Goal: Task Accomplishment & Management: Manage account settings

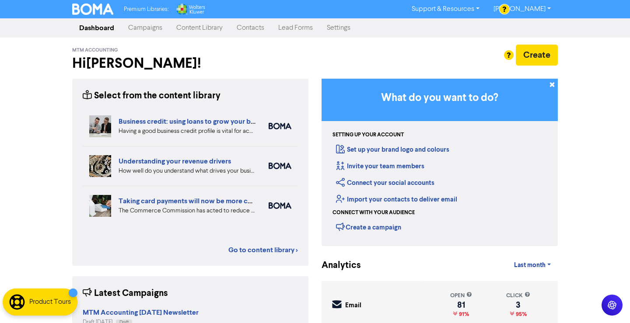
click at [146, 28] on link "Campaigns" at bounding box center [145, 27] width 48 height 17
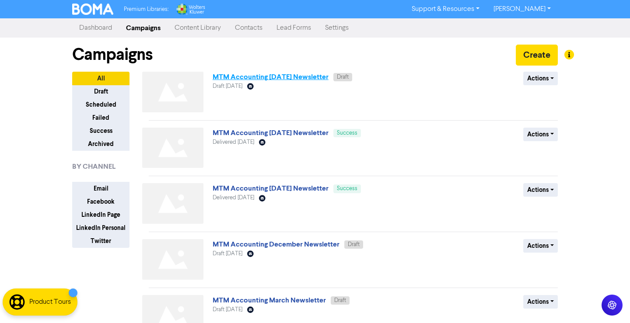
click at [295, 80] on link "MTM Accounting September 2025 Newsletter" at bounding box center [271, 77] width 116 height 9
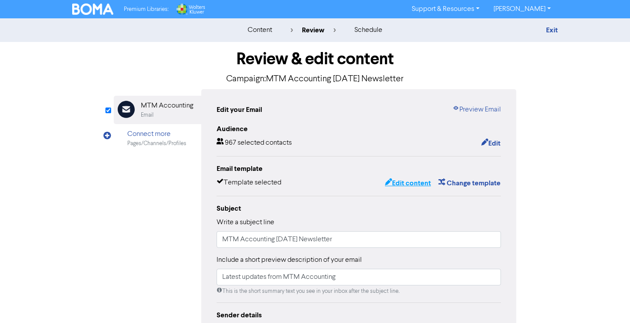
click at [398, 183] on button "Edit content" at bounding box center [407, 183] width 47 height 11
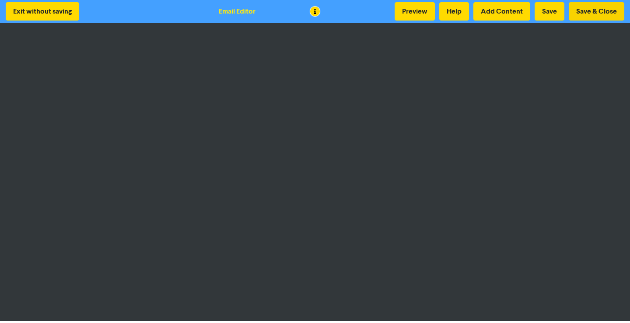
click at [587, 16] on button "Save & Close" at bounding box center [597, 11] width 56 height 18
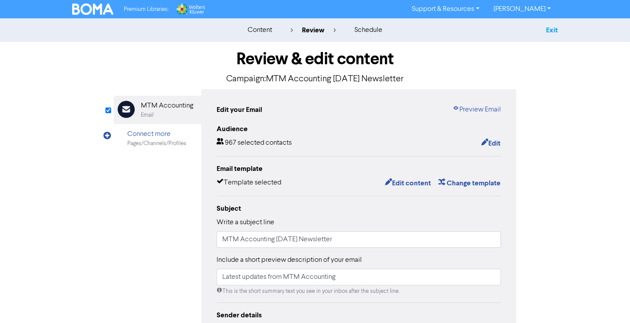
click at [552, 34] on link "Exit" at bounding box center [552, 30] width 12 height 9
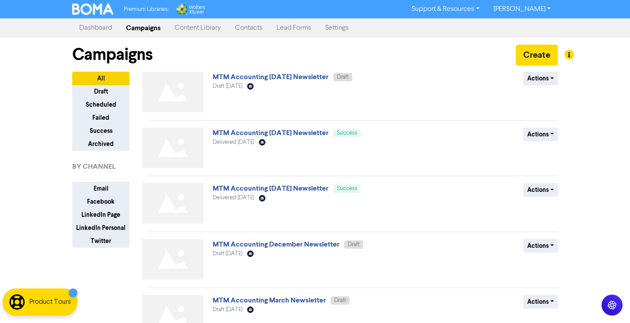
click at [211, 31] on link "Content Library" at bounding box center [198, 27] width 60 height 17
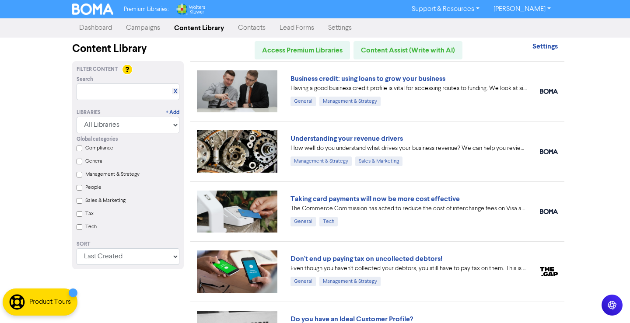
click at [80, 216] on input "Tax" at bounding box center [80, 214] width 6 height 6
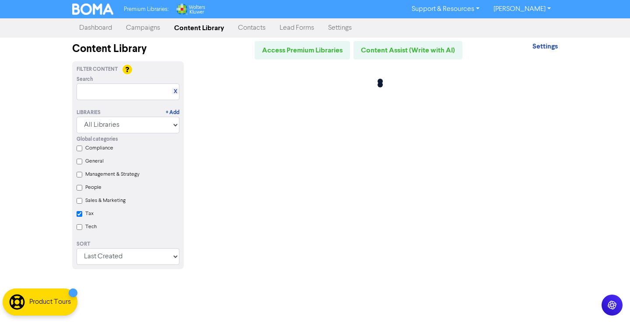
checkbox input "true"
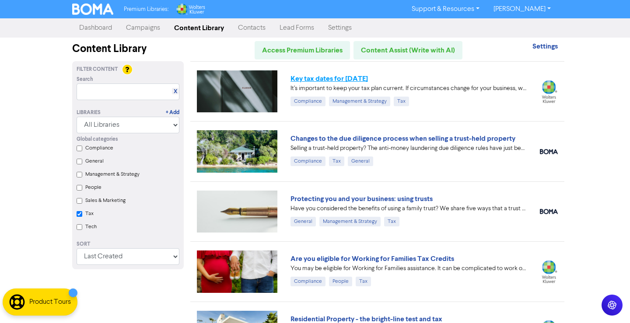
click at [320, 77] on link "Key tax dates for August 2025" at bounding box center [328, 78] width 77 height 9
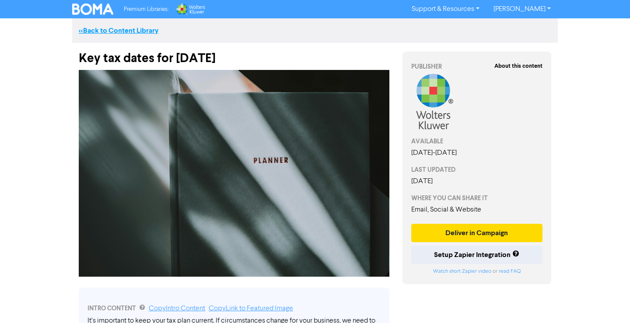
click at [115, 28] on link "<< Back to Content Library" at bounding box center [119, 30] width 80 height 9
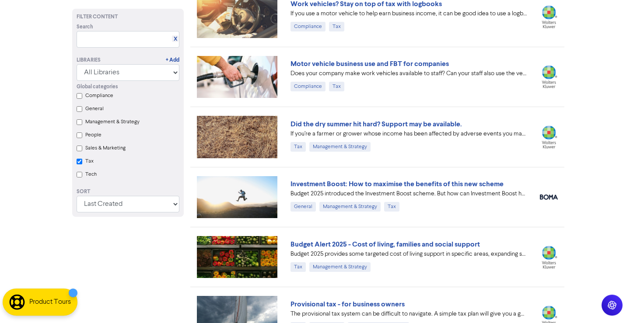
scroll to position [405, 0]
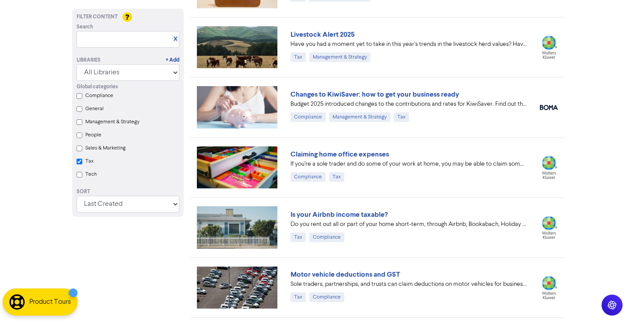
click at [81, 161] on input "Tax" at bounding box center [80, 162] width 6 height 6
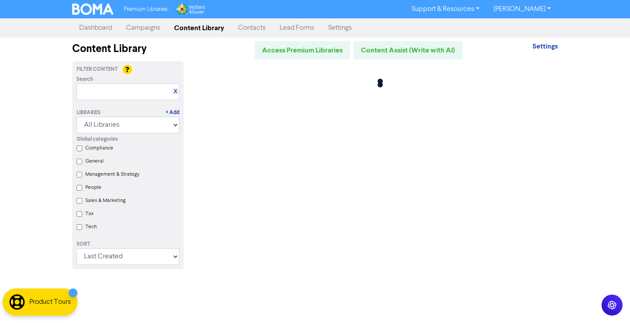
checkbox input "false"
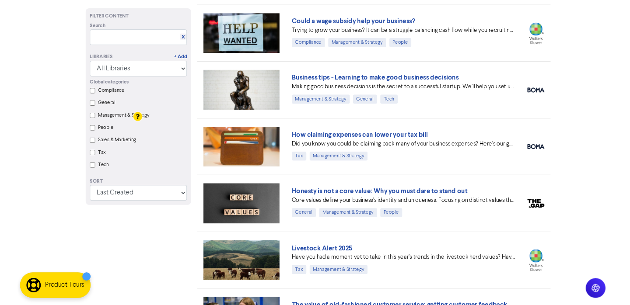
scroll to position [1208, 0]
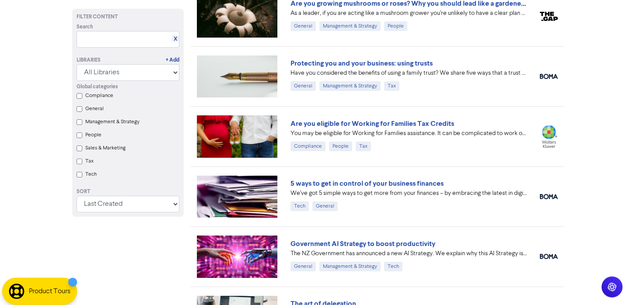
scroll to position [0, 0]
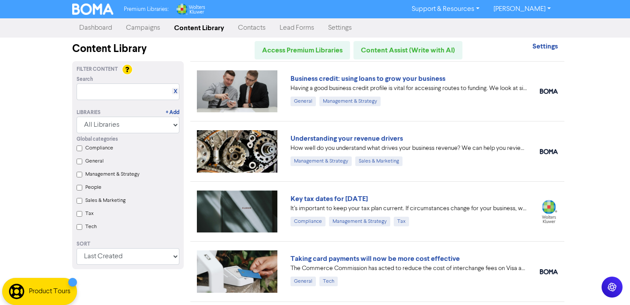
click at [153, 26] on link "Campaigns" at bounding box center [143, 27] width 48 height 17
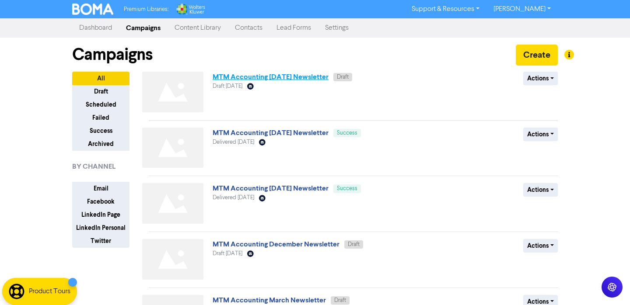
click at [315, 77] on link "MTM Accounting September 2025 Newsletter" at bounding box center [271, 77] width 116 height 9
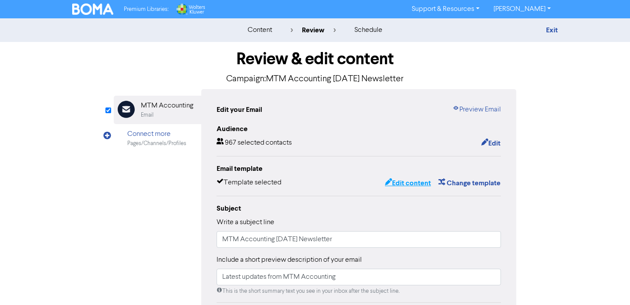
click at [405, 181] on button "Edit content" at bounding box center [407, 183] width 47 height 11
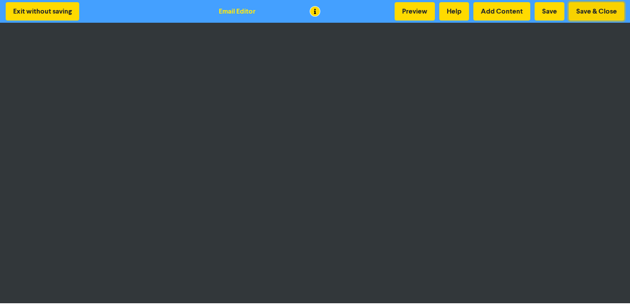
click at [597, 11] on button "Save & Close" at bounding box center [597, 11] width 56 height 18
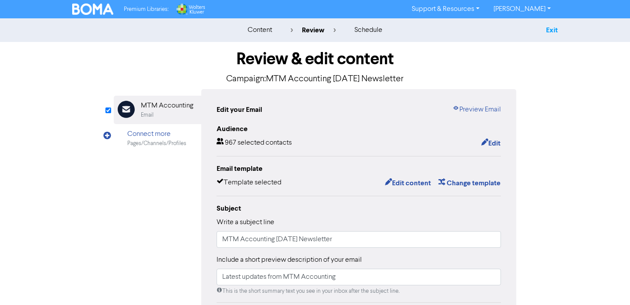
click at [556, 29] on link "Exit" at bounding box center [552, 30] width 12 height 9
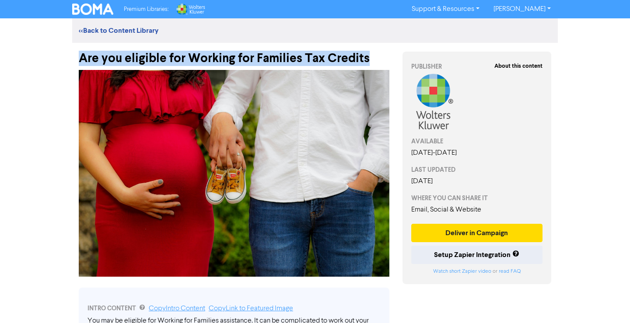
drag, startPoint x: 364, startPoint y: 62, endPoint x: -22, endPoint y: 57, distance: 386.7
click at [0, 57] on html "Premium Libraries: Support & Resources Video Tutorials FAQ & Guides Marketing E…" at bounding box center [315, 161] width 630 height 323
copy div "Are you eligible for Working for Families Tax Credits"
click at [174, 310] on link "Copy Intro Content" at bounding box center [177, 308] width 56 height 7
copy div "Are you eligible for Working for Families Tax Credits"
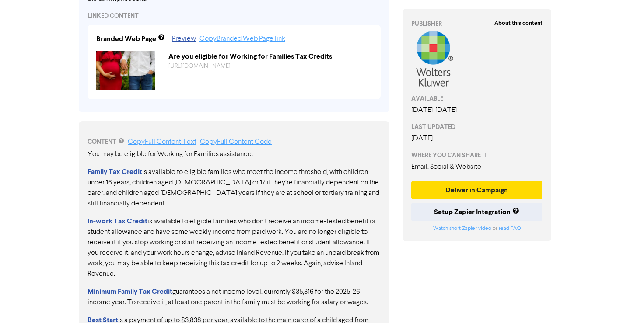
scroll to position [210, 0]
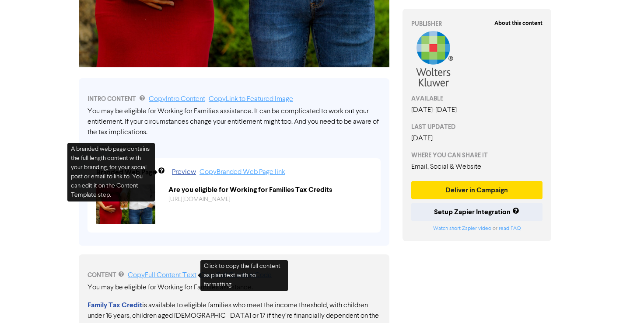
click at [162, 277] on link "Copy Full Content Text" at bounding box center [162, 275] width 69 height 7
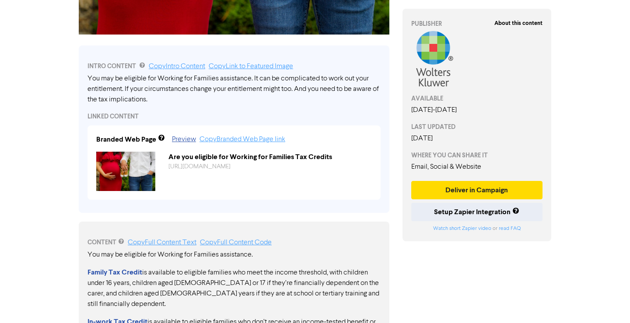
scroll to position [477, 0]
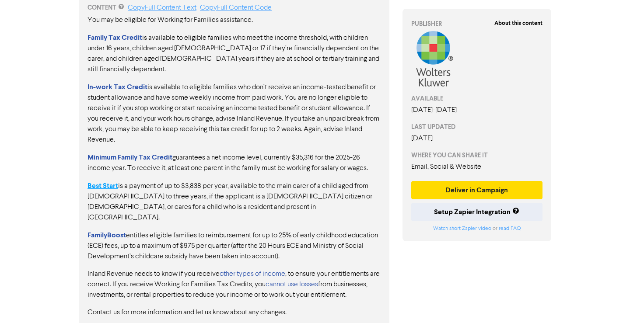
click at [109, 182] on strong "Best Start" at bounding box center [102, 186] width 31 height 9
click at [139, 153] on strong "Minimum Family Tax Credit" at bounding box center [129, 157] width 85 height 9
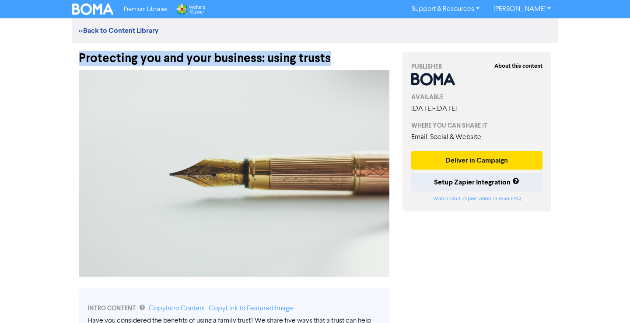
drag, startPoint x: 329, startPoint y: 60, endPoint x: 77, endPoint y: 54, distance: 251.6
click at [77, 54] on div "Protecting you and your business: using trusts" at bounding box center [234, 54] width 324 height 23
copy div "Protecting you and your business: using trusts"
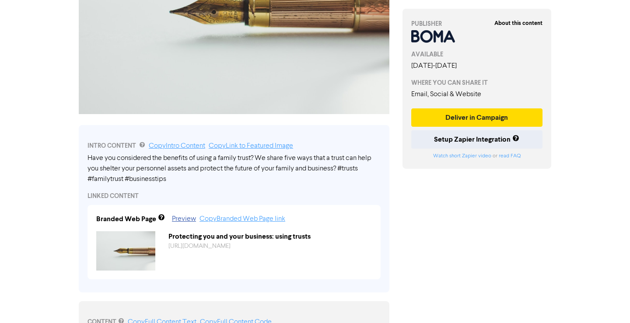
scroll to position [268, 0]
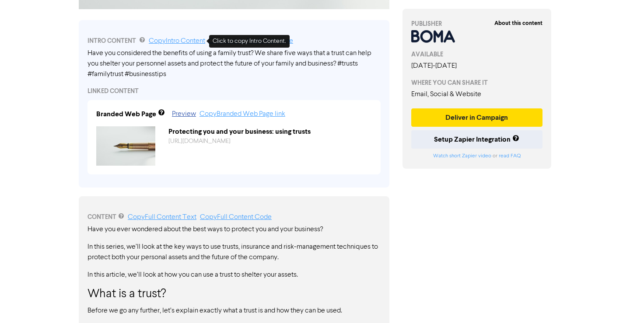
click at [187, 39] on link "Copy Intro Content" at bounding box center [177, 41] width 56 height 7
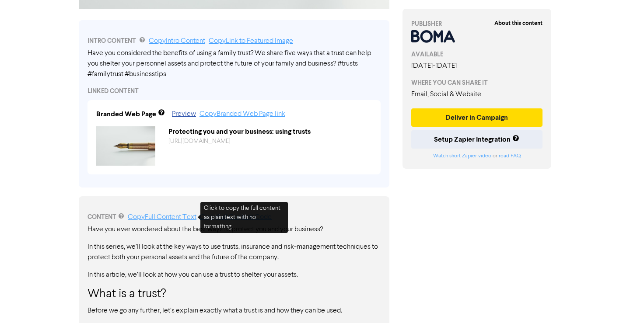
click at [145, 218] on link "Copy Full Content Text" at bounding box center [162, 217] width 69 height 7
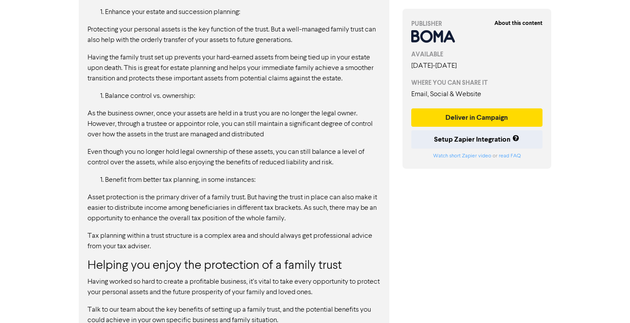
scroll to position [0, 0]
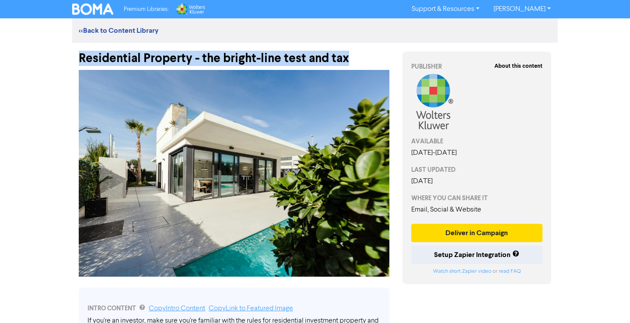
drag, startPoint x: 348, startPoint y: 59, endPoint x: 72, endPoint y: 56, distance: 276.0
copy div "Residential Property - the bright-line test and tax"
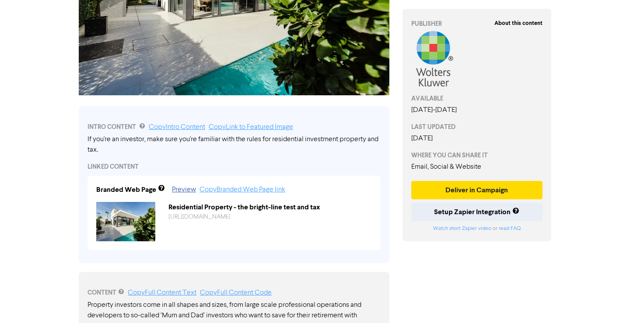
scroll to position [268, 0]
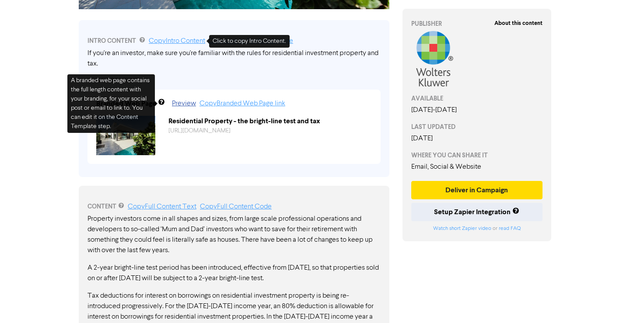
click at [180, 40] on link "Copy Intro Content" at bounding box center [177, 41] width 56 height 7
copy div "Residential Property - the bright-line test and tax"
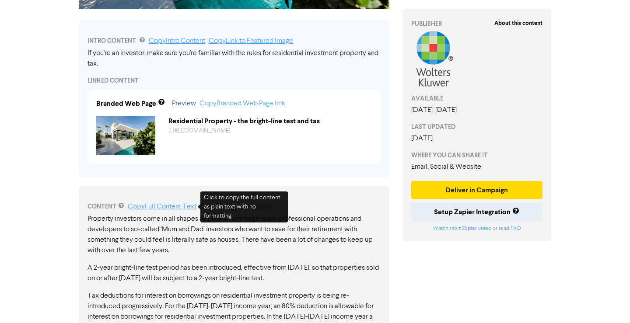
click at [156, 205] on link "Copy Full Content Text" at bounding box center [162, 206] width 69 height 7
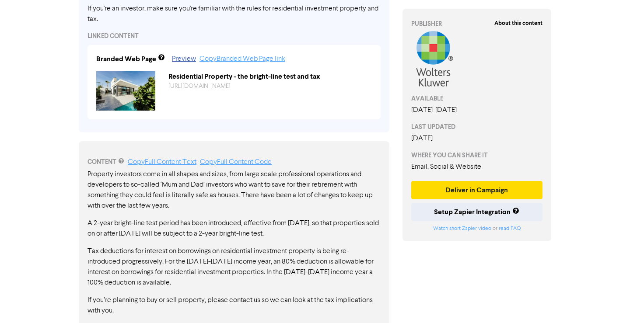
scroll to position [339, 0]
